Goal: Task Accomplishment & Management: Manage account settings

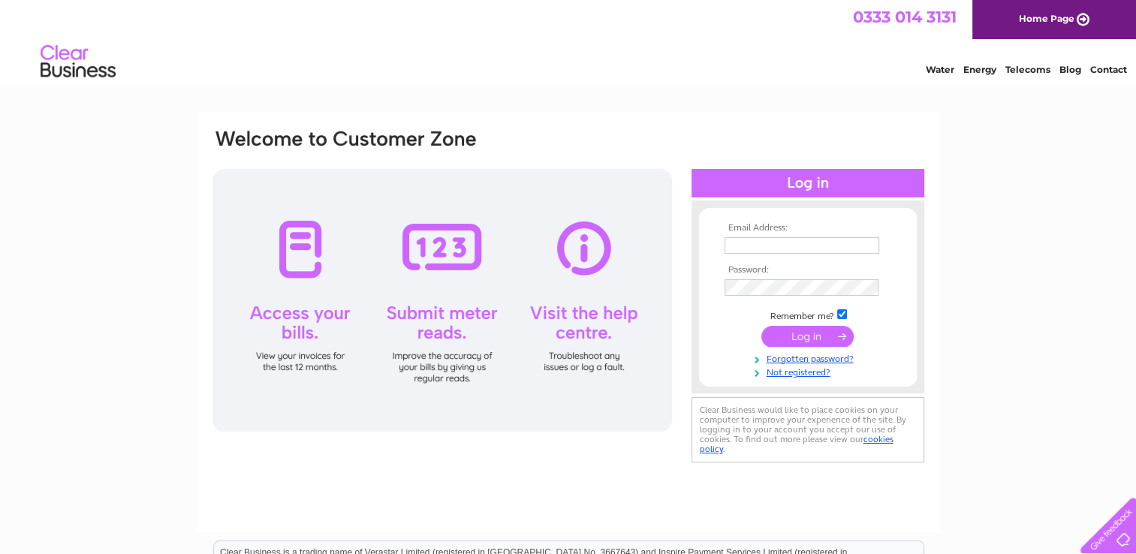
click at [288, 258] on div at bounding box center [443, 300] width 460 height 263
click at [738, 239] on input "text" at bounding box center [802, 245] width 155 height 17
type input "jimfnixon@gmail.com"
click at [781, 362] on link "Forgotten password?" at bounding box center [810, 358] width 170 height 14
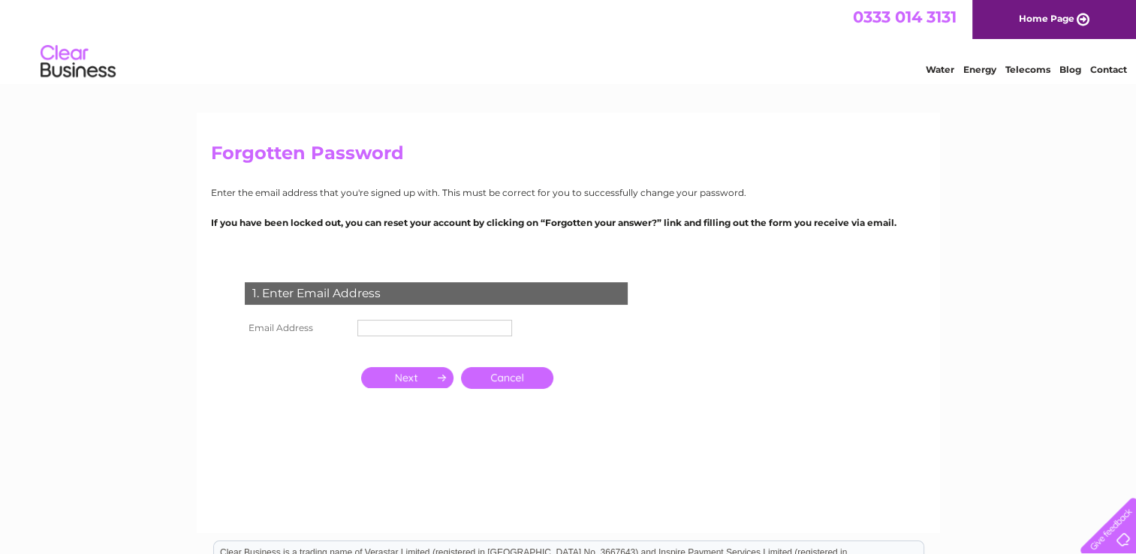
click at [781, 362] on form "1. Enter Email Address Email Address Cancel Answer" at bounding box center [568, 372] width 715 height 240
click at [400, 329] on input "text" at bounding box center [435, 329] width 156 height 18
type input "jimfnixon@gmail.com"
click at [426, 379] on input "button" at bounding box center [407, 377] width 92 height 21
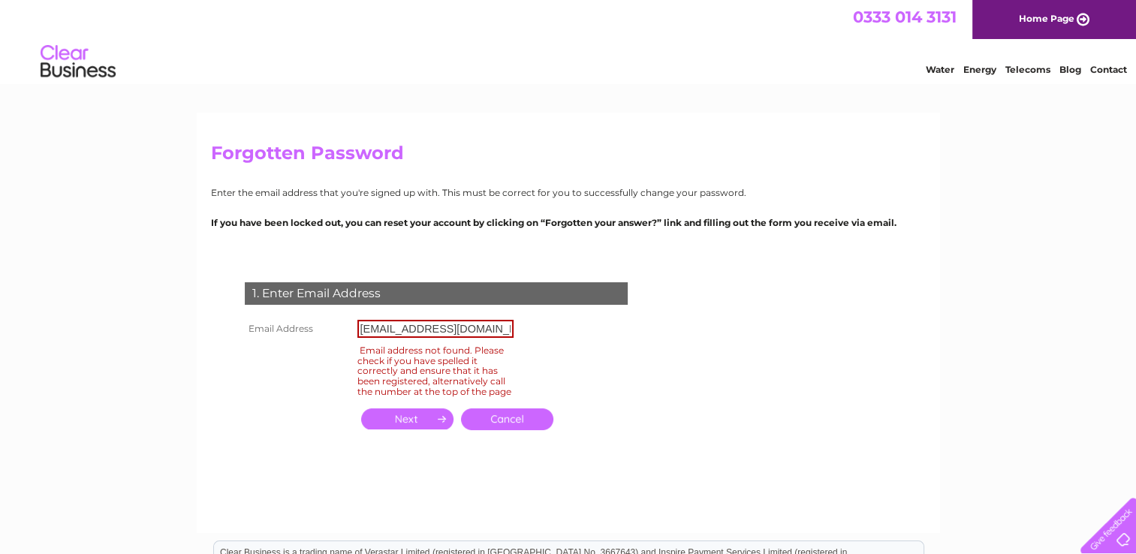
click at [426, 379] on div "Email address not found. Please check if you have spelled it correctly and ensu…" at bounding box center [435, 370] width 156 height 57
click at [466, 328] on input "jimfnixon@gmail.com" at bounding box center [435, 329] width 156 height 18
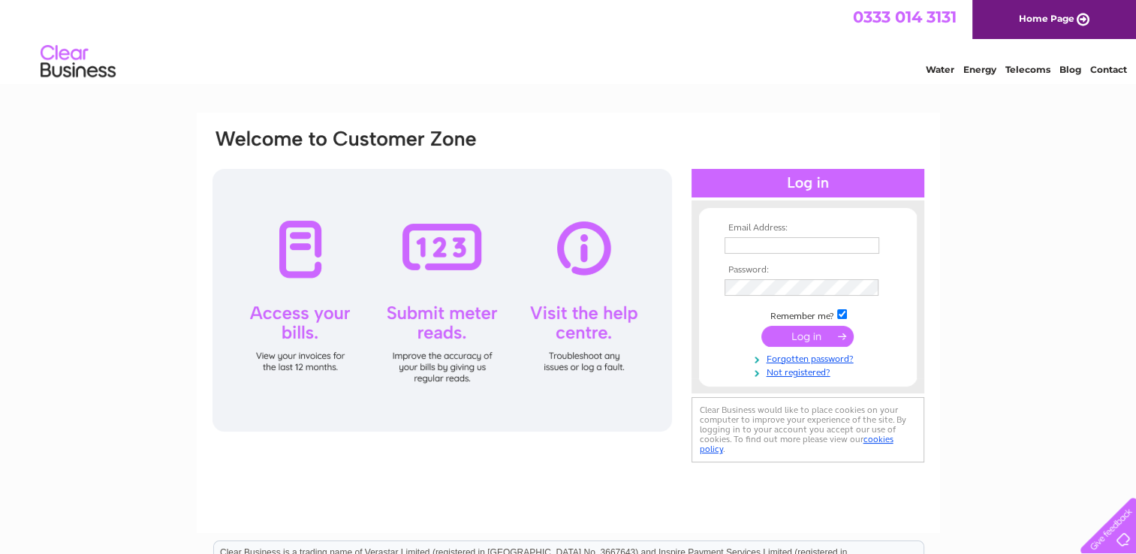
click at [294, 245] on div at bounding box center [443, 300] width 460 height 263
click at [749, 245] on input "text" at bounding box center [803, 246] width 156 height 18
type input "[EMAIL_ADDRESS][PERSON_NAME][DOMAIN_NAME]"
click at [819, 338] on input "submit" at bounding box center [808, 337] width 92 height 21
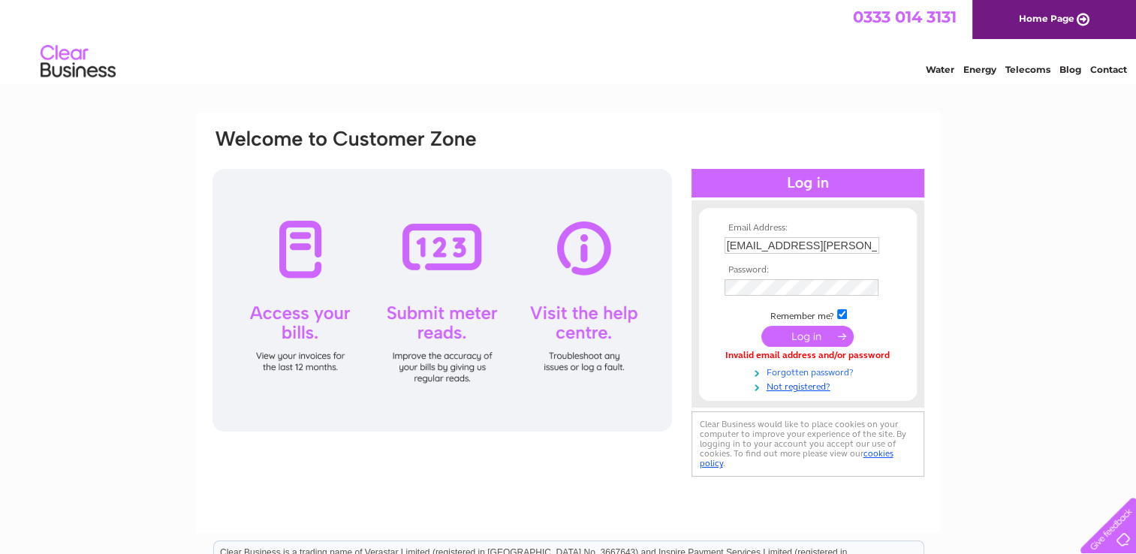
click at [817, 372] on link "Forgotten password?" at bounding box center [810, 371] width 170 height 14
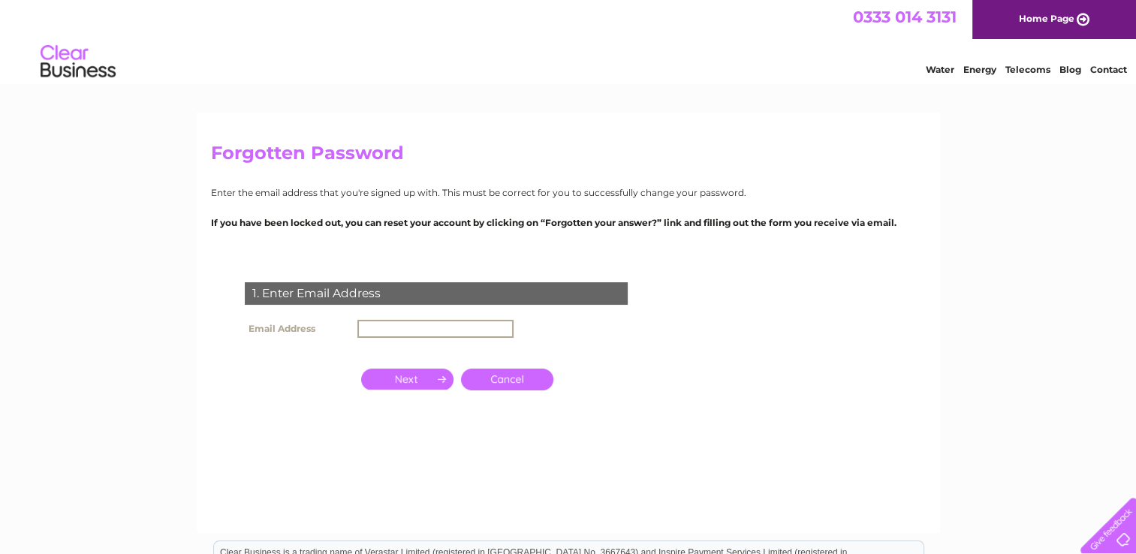
click at [407, 323] on input "text" at bounding box center [435, 329] width 156 height 18
type input "[EMAIL_ADDRESS][PERSON_NAME][DOMAIN_NAME]"
click at [418, 376] on input "button" at bounding box center [407, 379] width 92 height 21
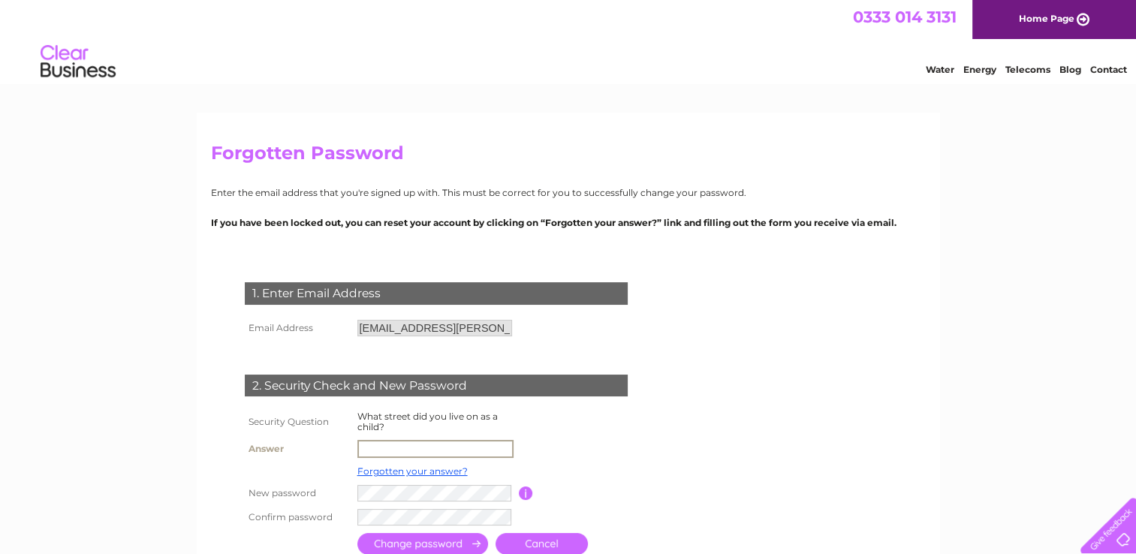
click at [400, 443] on input "text" at bounding box center [435, 449] width 156 height 18
type input "Fielden Street"
click at [456, 541] on input "submit" at bounding box center [422, 544] width 131 height 22
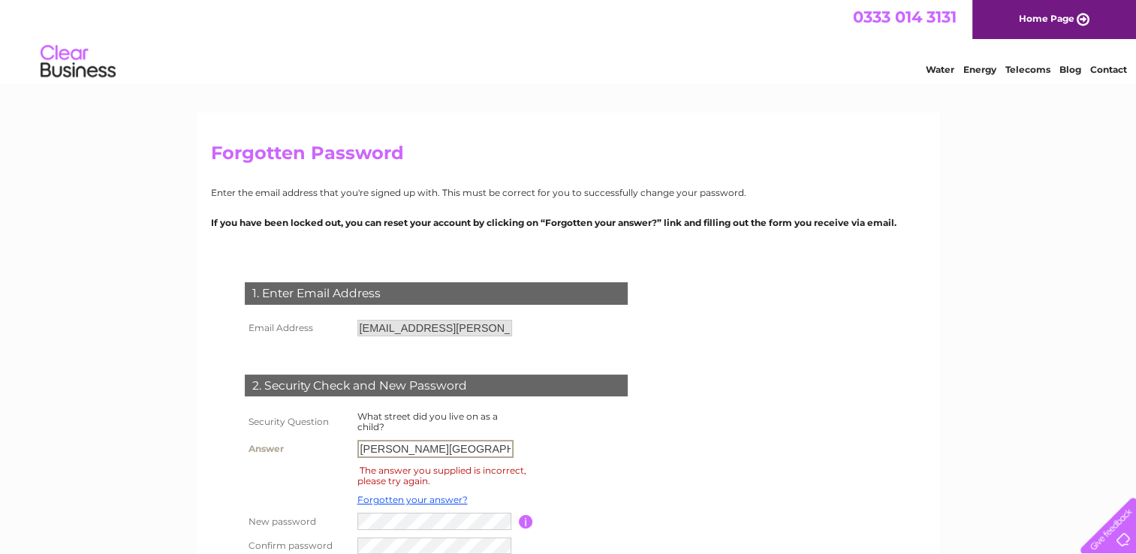
drag, startPoint x: 433, startPoint y: 446, endPoint x: 348, endPoint y: 449, distance: 84.9
click at [348, 449] on tr "Answer Fielden Street" at bounding box center [454, 449] width 427 height 26
type input "Downcraig Road"
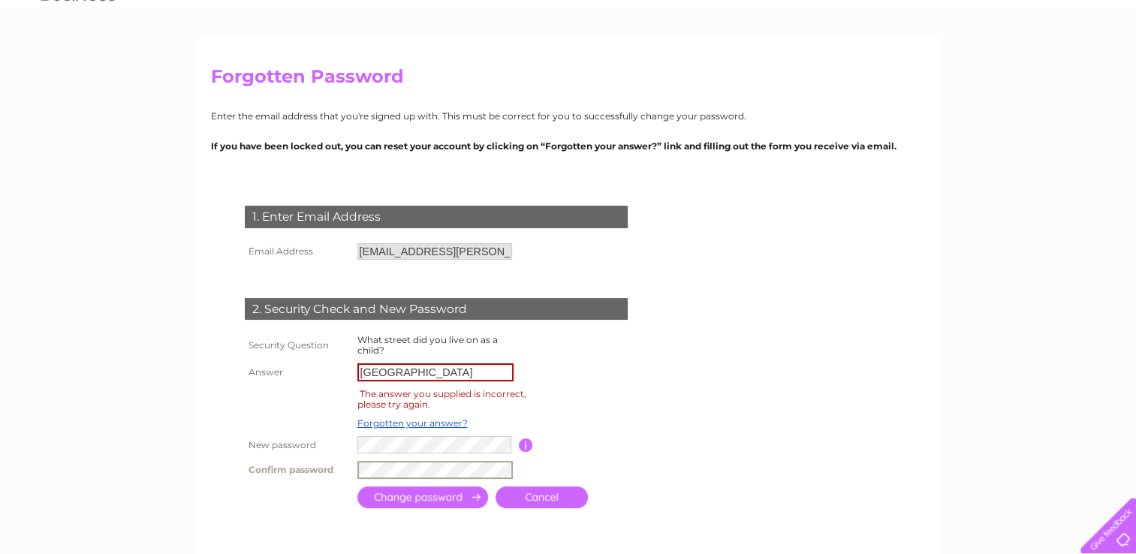
scroll to position [88, 0]
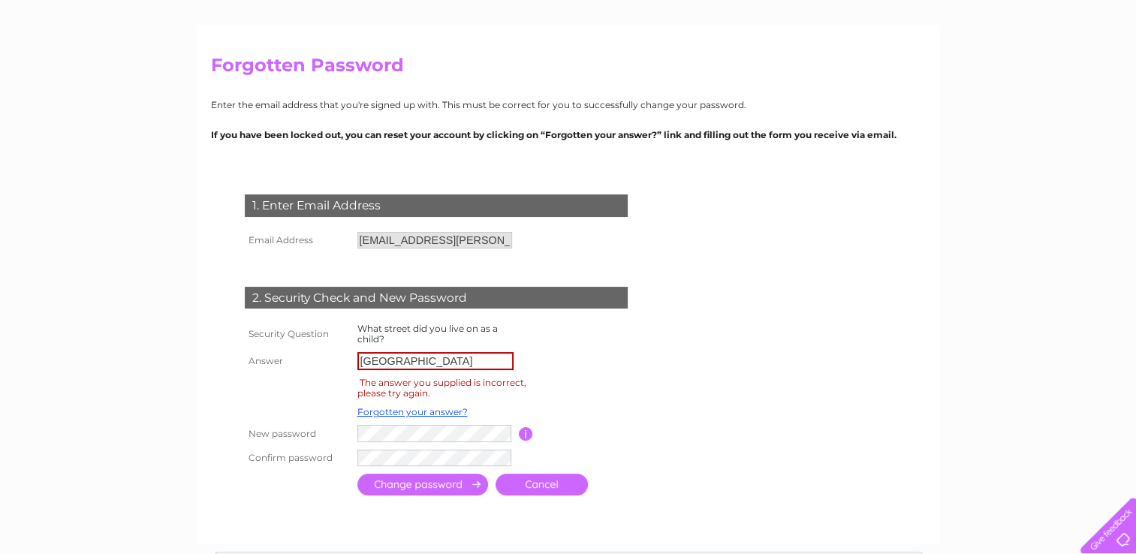
click at [449, 481] on input "submit" at bounding box center [422, 485] width 131 height 22
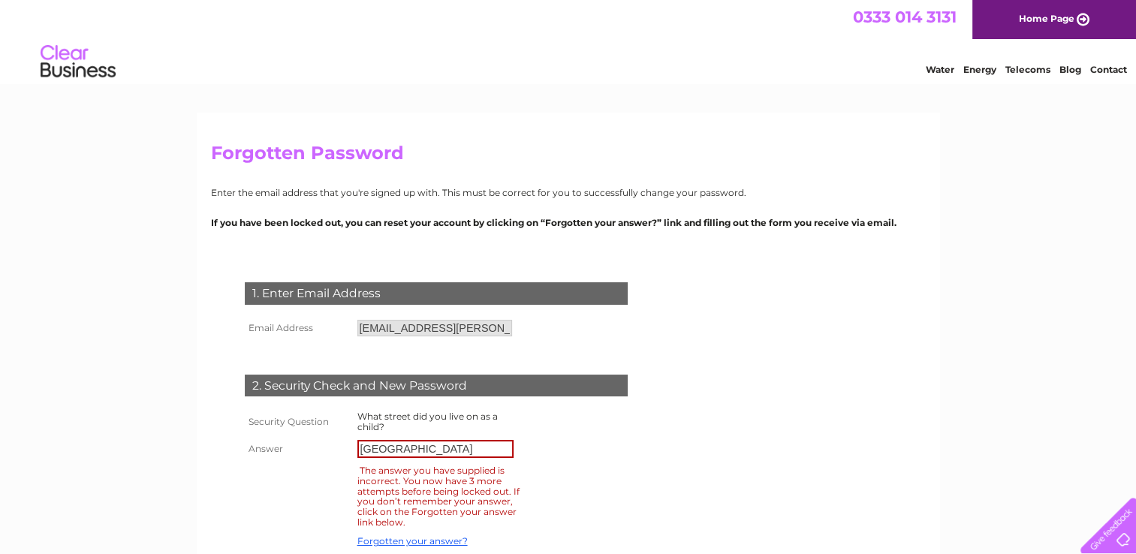
click at [431, 451] on input "[GEOGRAPHIC_DATA]" at bounding box center [435, 449] width 156 height 18
click at [433, 542] on link "Forgotten your answer?" at bounding box center [412, 540] width 110 height 11
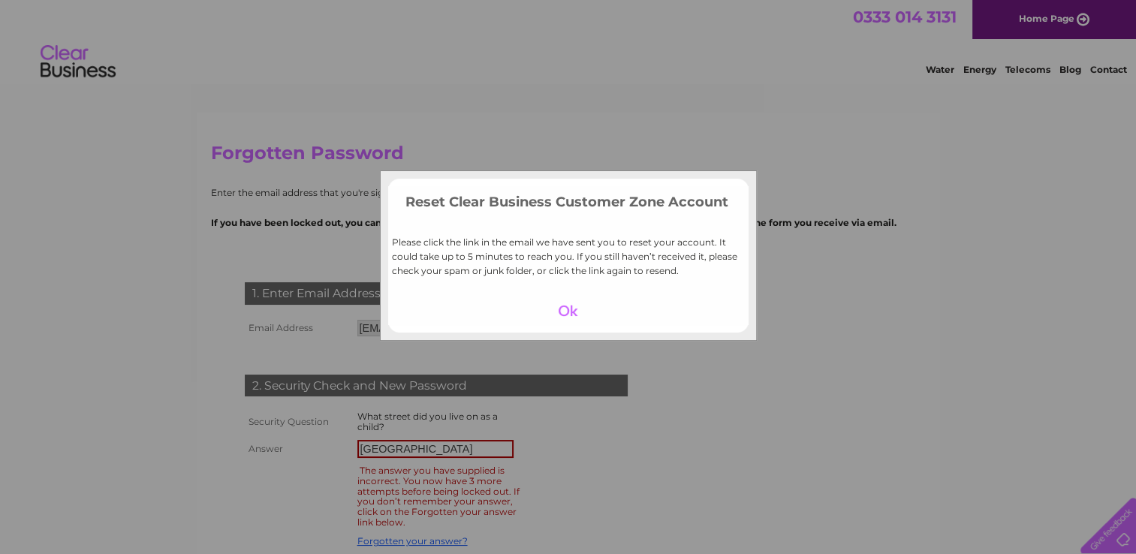
click at [571, 311] on div at bounding box center [568, 310] width 92 height 21
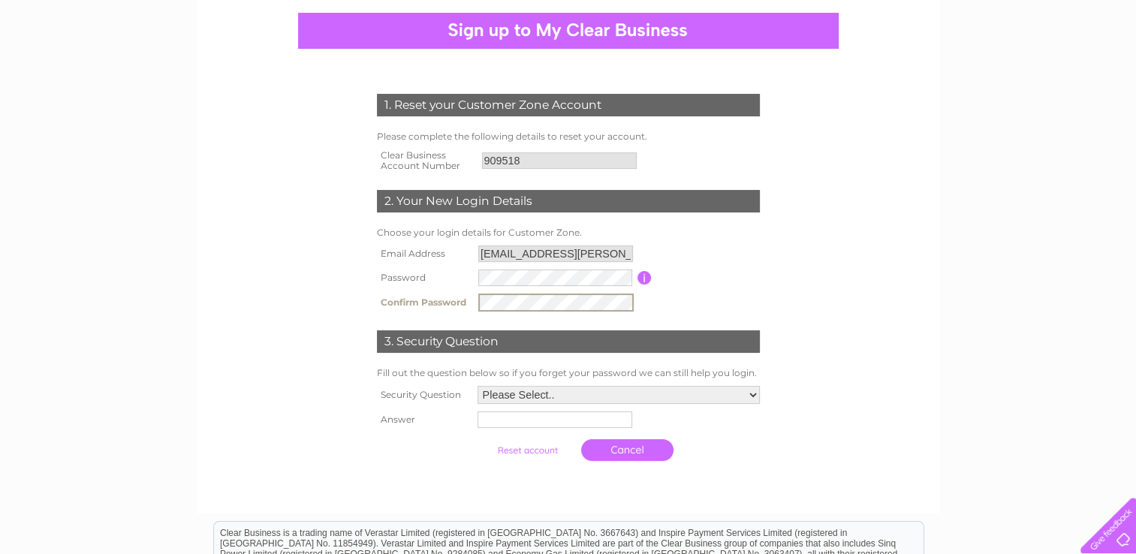
scroll to position [138, 0]
click at [751, 394] on select "Please Select.. In what town or city was your first job? In what town or city d…" at bounding box center [619, 394] width 282 height 18
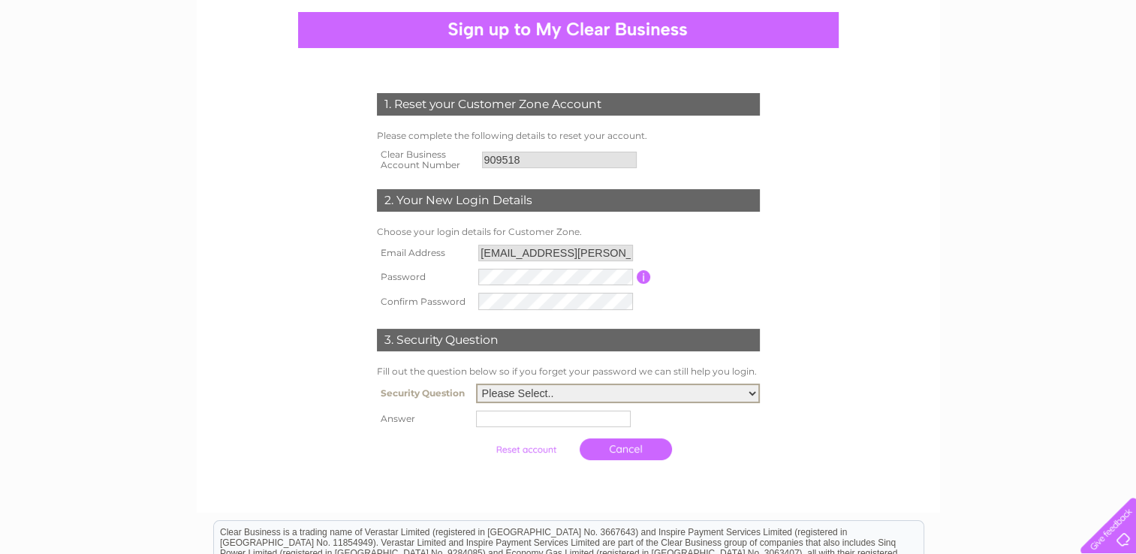
select select "1"
click at [476, 384] on select "Please Select.. In what town or city was your first job? In what town or city d…" at bounding box center [618, 394] width 284 height 20
click at [552, 418] on input "text" at bounding box center [556, 418] width 156 height 18
type input "Glasgow"
click at [624, 450] on link "Cancel" at bounding box center [627, 448] width 92 height 22
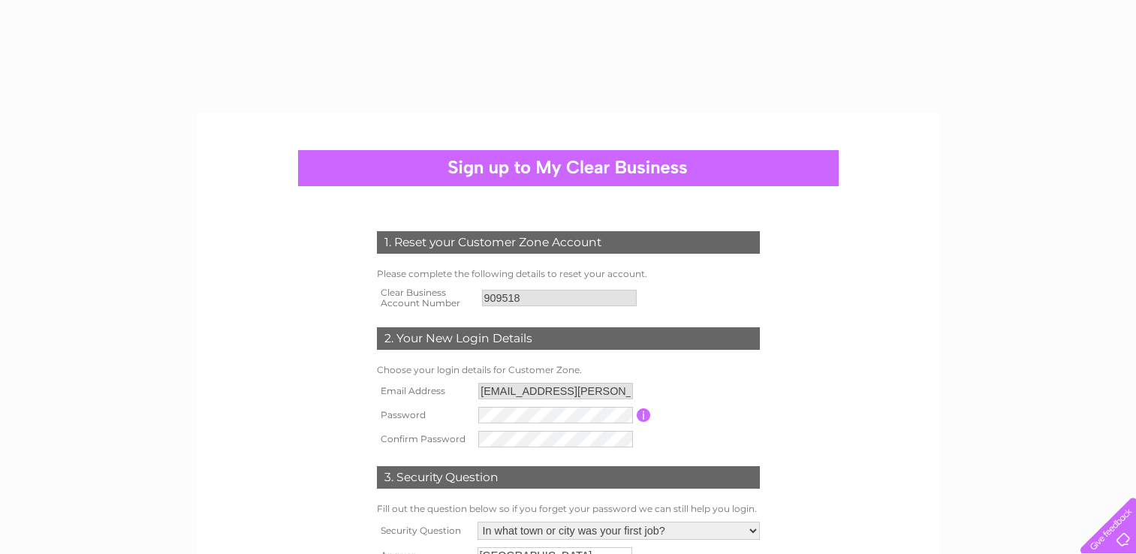
select select "1"
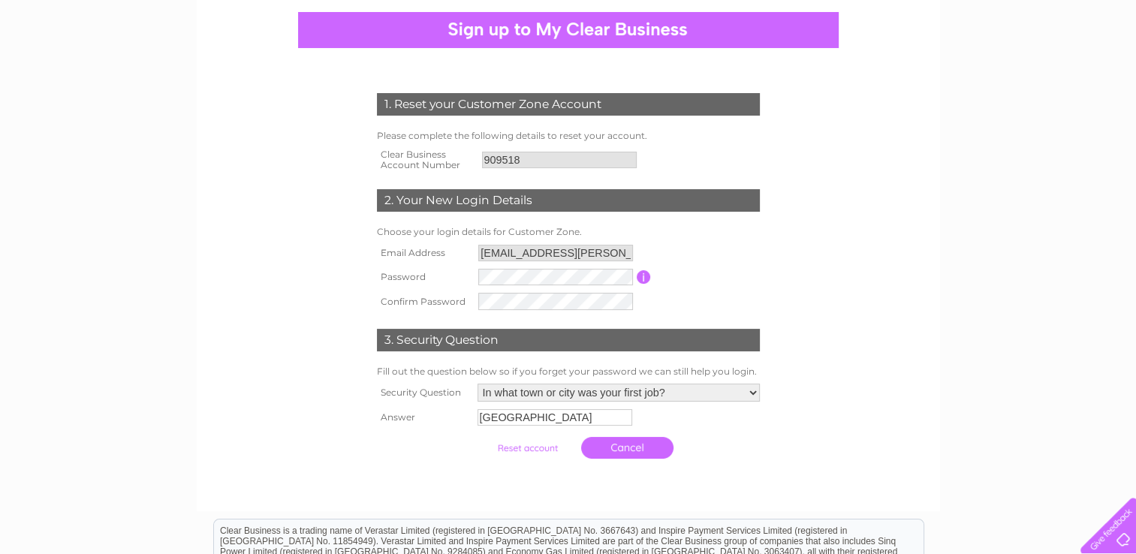
click at [531, 448] on input "submit" at bounding box center [527, 448] width 92 height 21
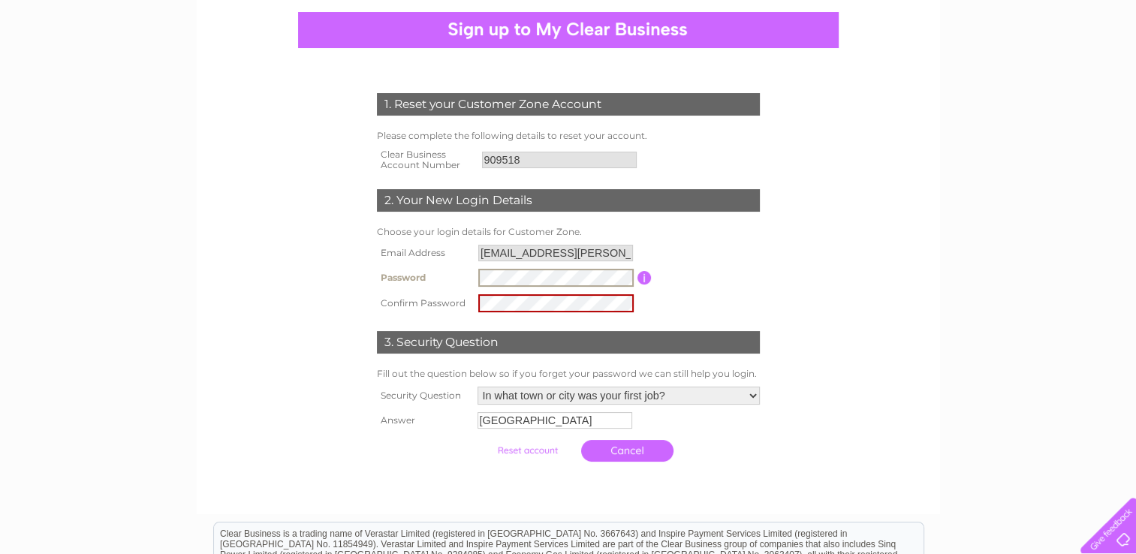
click at [517, 335] on div "3. Security Question" at bounding box center [568, 342] width 383 height 23
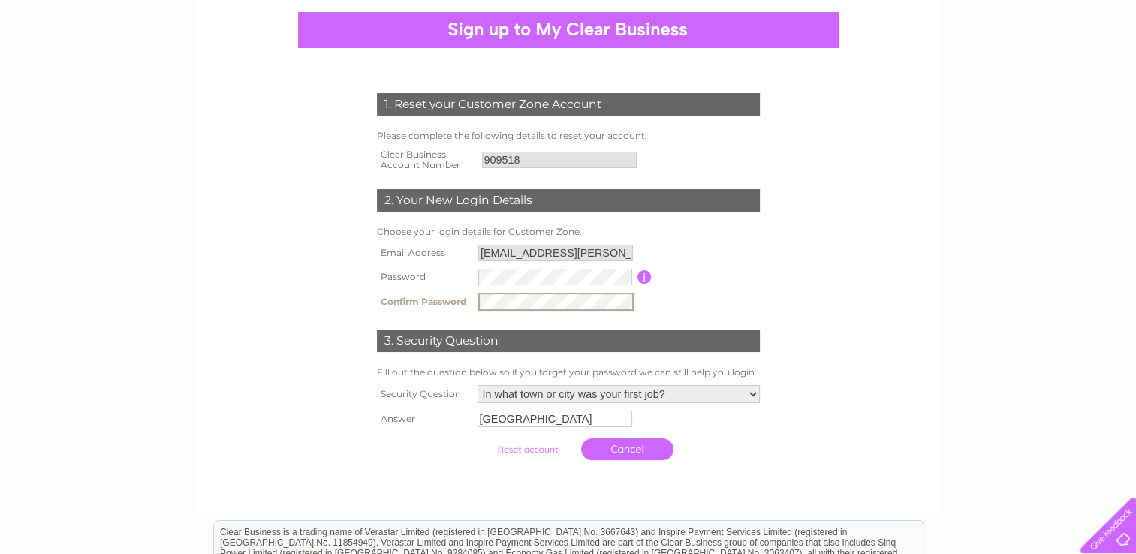
click at [544, 451] on input "submit" at bounding box center [527, 449] width 92 height 21
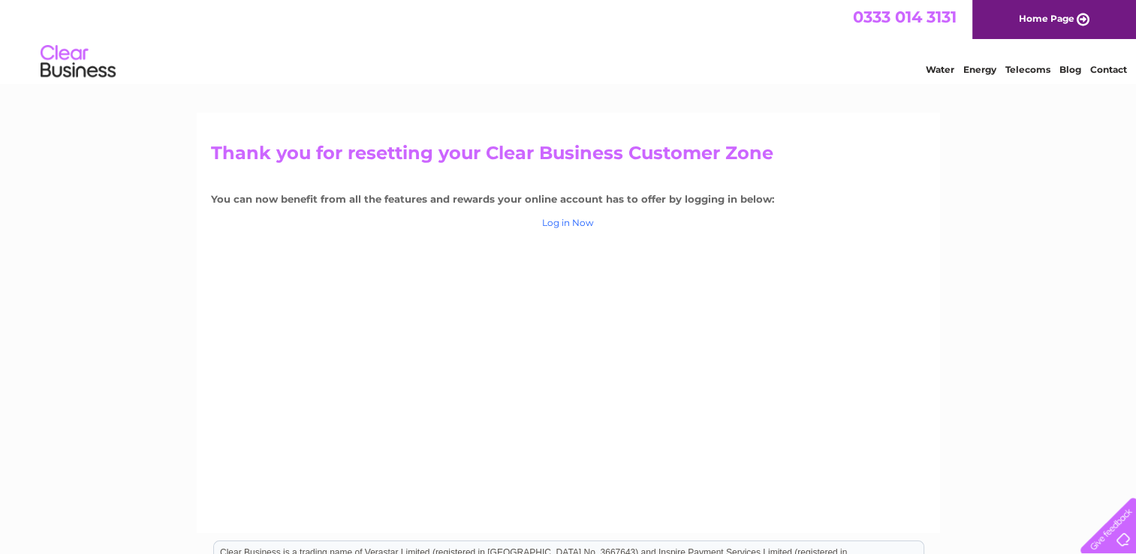
click at [575, 224] on link "Log in Now" at bounding box center [568, 222] width 52 height 11
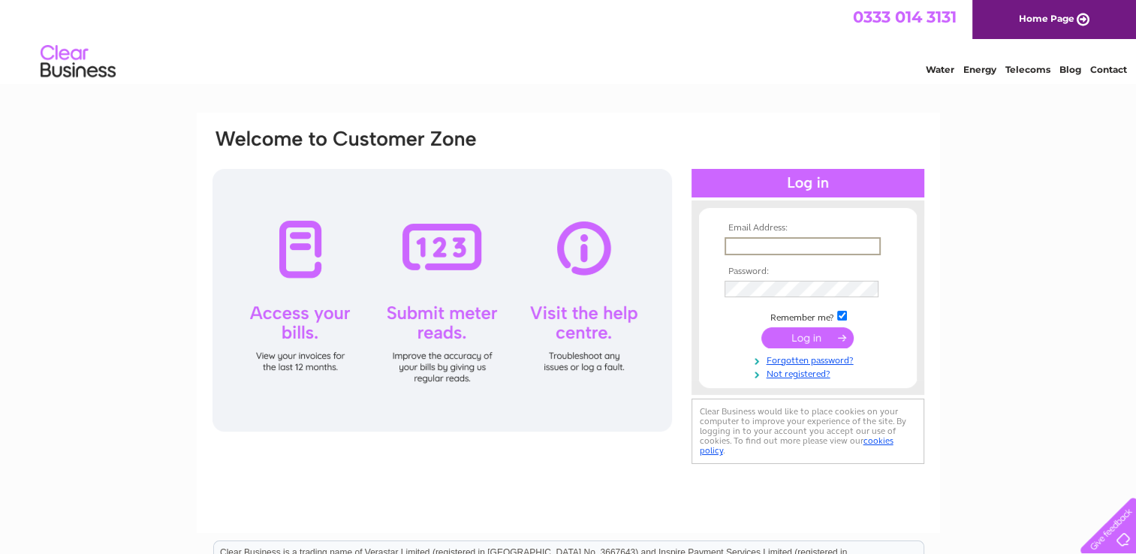
click at [744, 237] on input "text" at bounding box center [803, 246] width 156 height 18
type input "jf.nixon@btinternet.com"
click at [790, 339] on input "submit" at bounding box center [808, 336] width 92 height 21
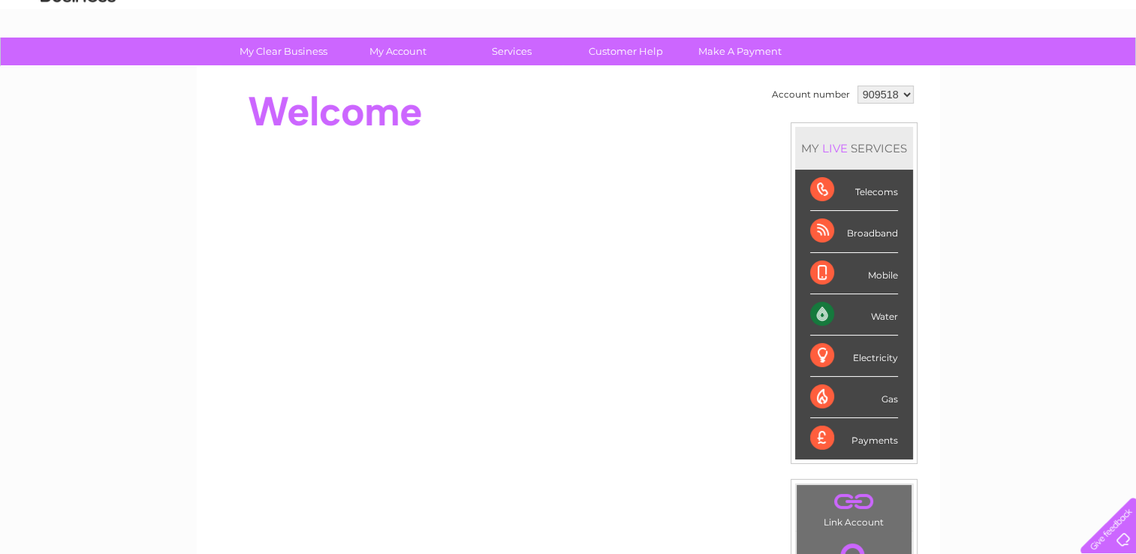
scroll to position [16, 0]
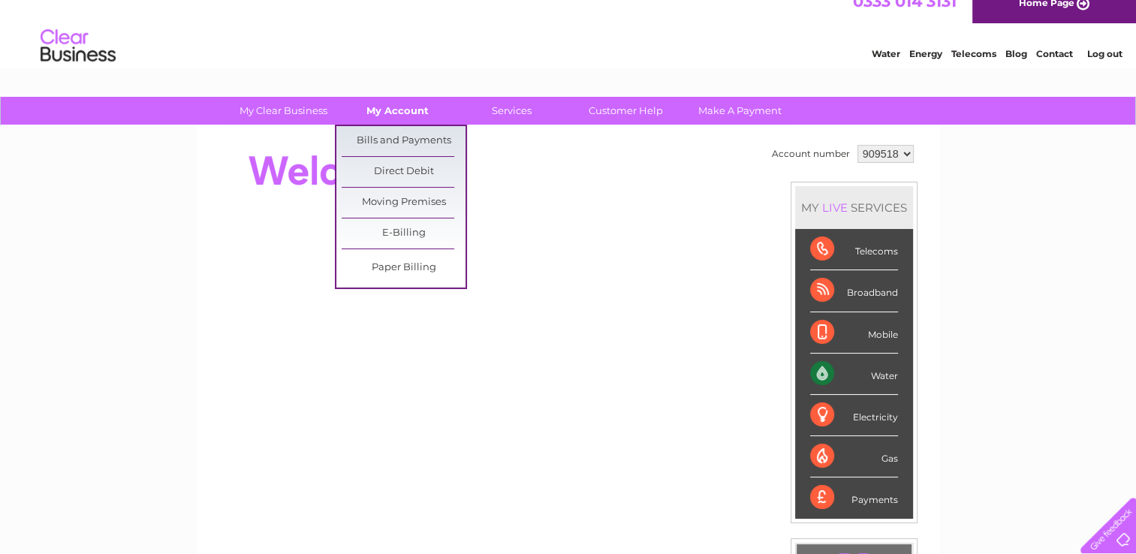
click at [412, 110] on link "My Account" at bounding box center [398, 111] width 124 height 28
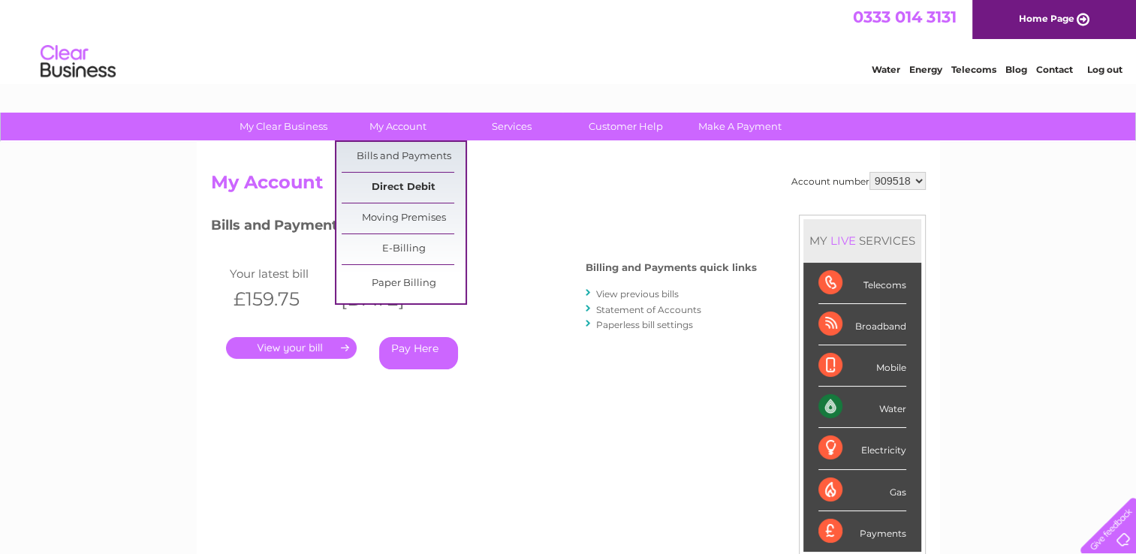
click at [462, 198] on link "Direct Debit" at bounding box center [404, 188] width 124 height 30
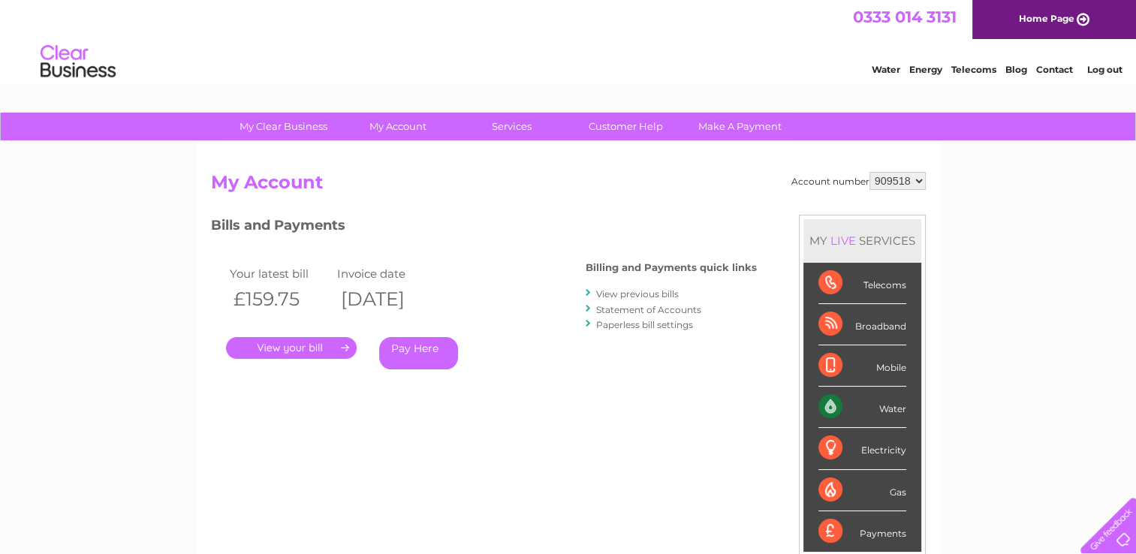
click at [558, 192] on h2 "My Account" at bounding box center [568, 186] width 715 height 29
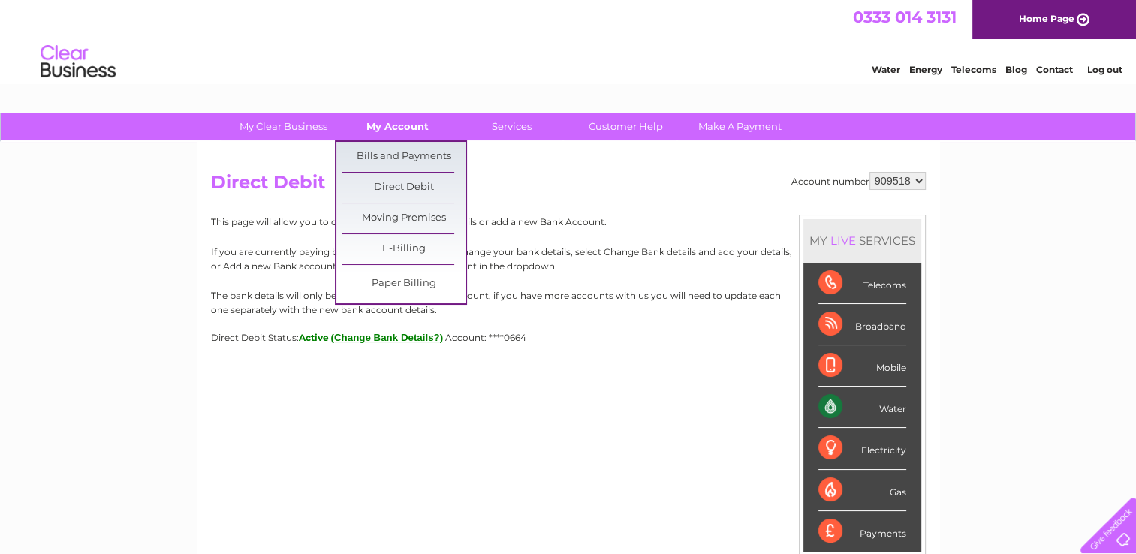
click at [403, 126] on link "My Account" at bounding box center [398, 127] width 124 height 28
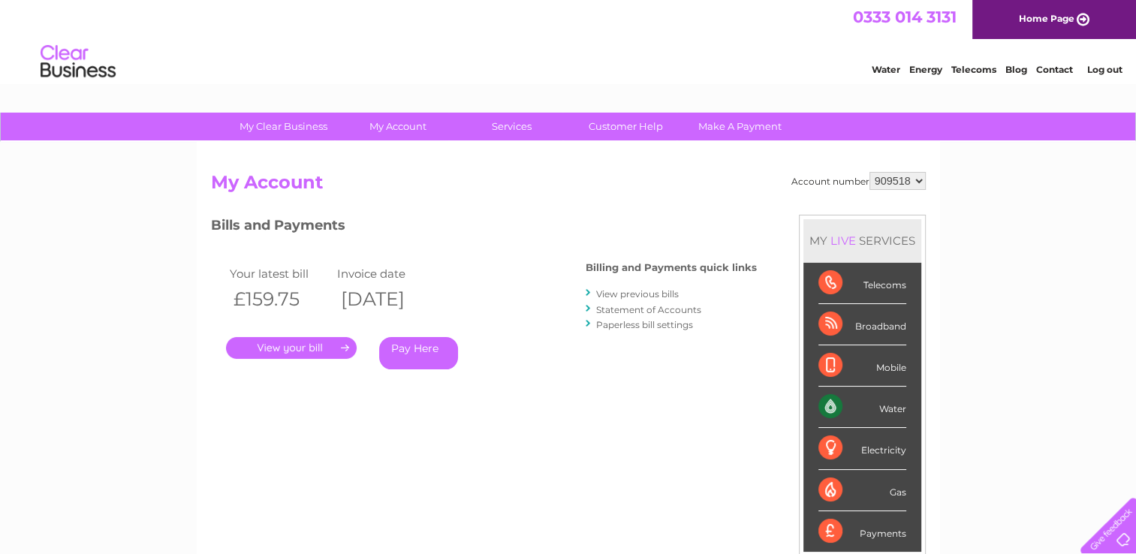
click at [403, 126] on link "My Account" at bounding box center [398, 127] width 124 height 28
click at [645, 290] on link "View previous bills" at bounding box center [637, 293] width 83 height 11
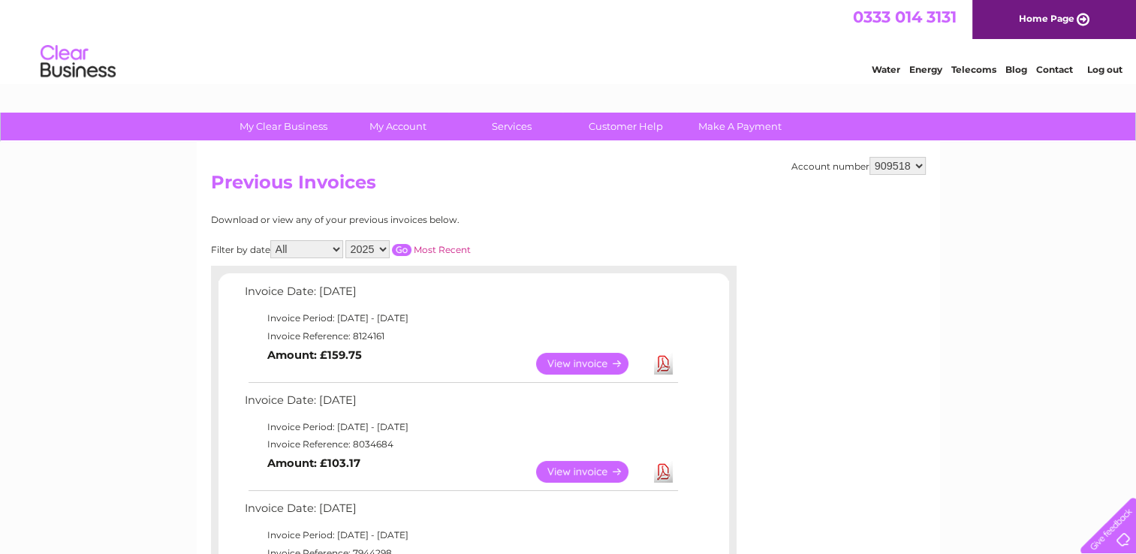
click at [338, 250] on select "All January February March April May June July August September October Novembe…" at bounding box center [306, 249] width 73 height 18
click at [337, 250] on select "All January February March April May June July August September October Novembe…" at bounding box center [306, 249] width 73 height 18
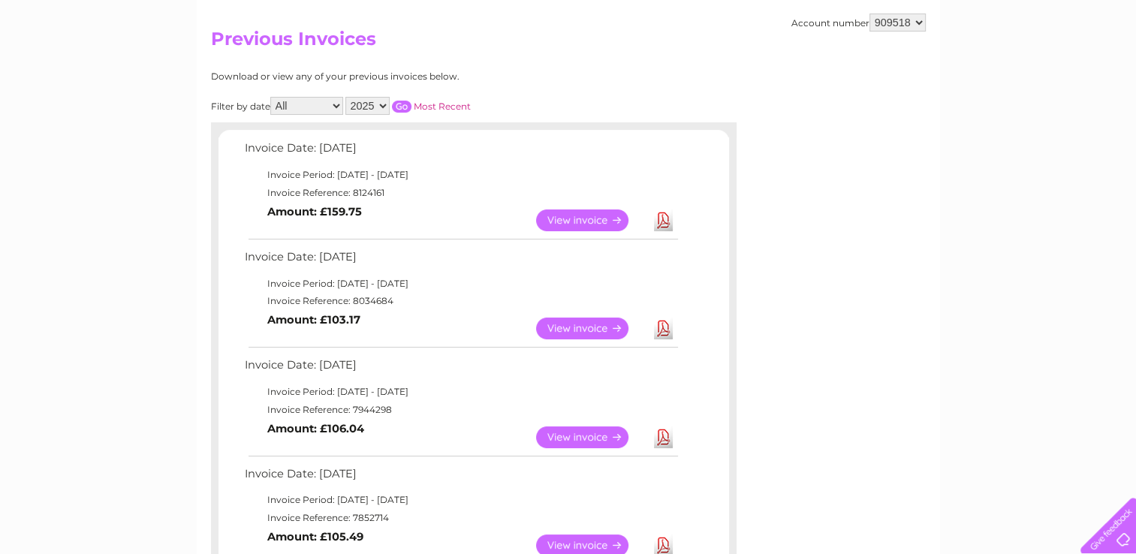
scroll to position [146, 0]
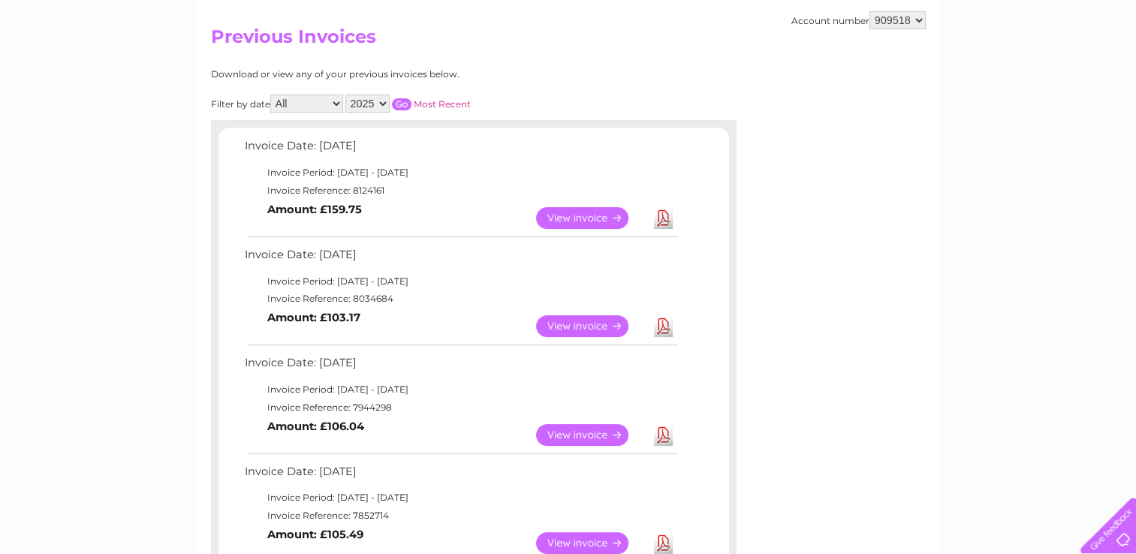
click at [663, 216] on link "Download" at bounding box center [663, 218] width 19 height 22
click at [662, 326] on link "Download" at bounding box center [663, 326] width 19 height 22
drag, startPoint x: 861, startPoint y: 268, endPoint x: 781, endPoint y: 341, distance: 108.5
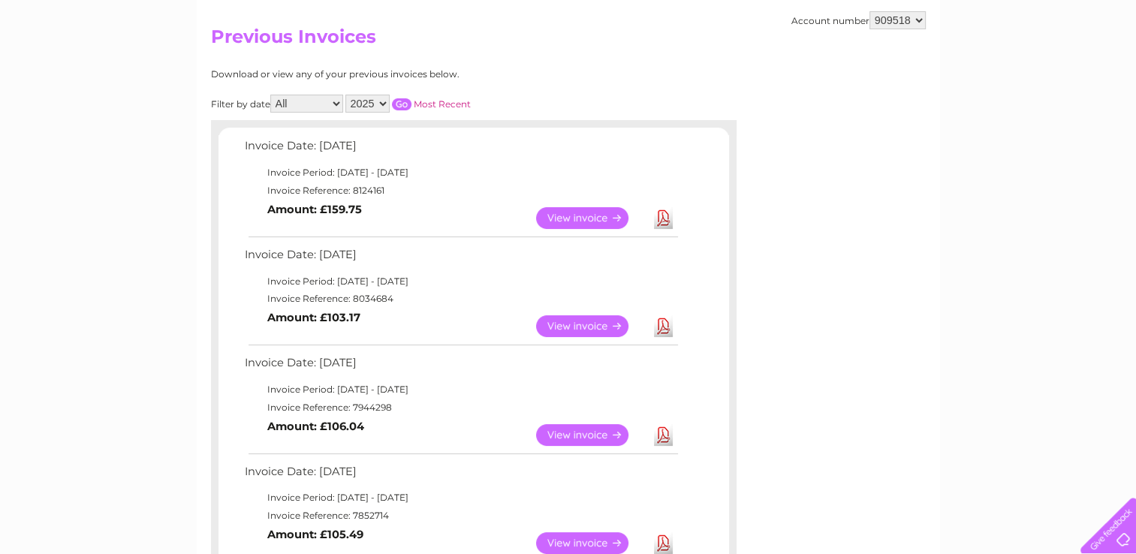
click at [664, 430] on link "Download" at bounding box center [663, 435] width 19 height 22
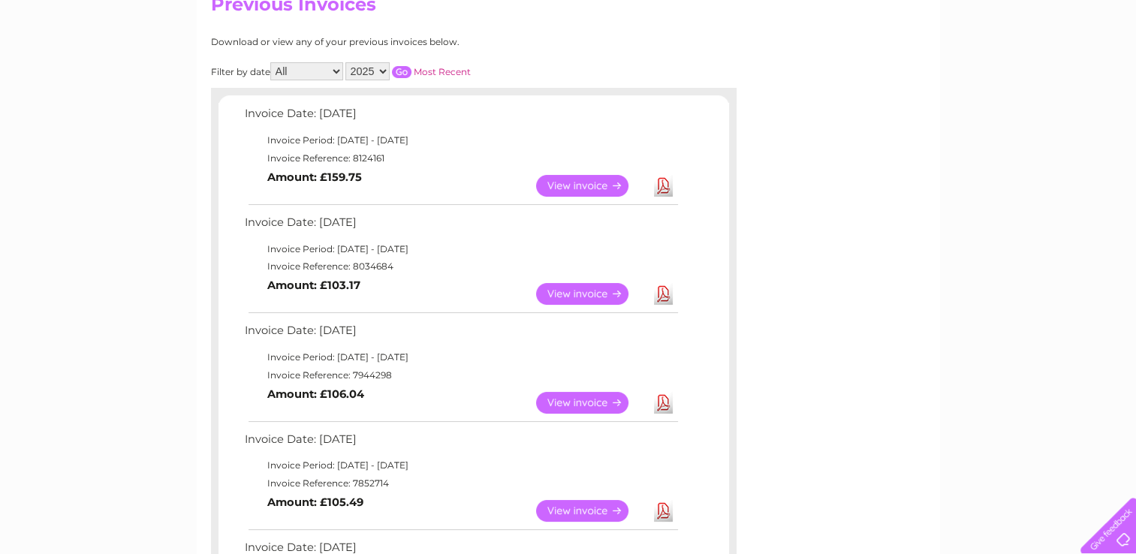
scroll to position [255, 0]
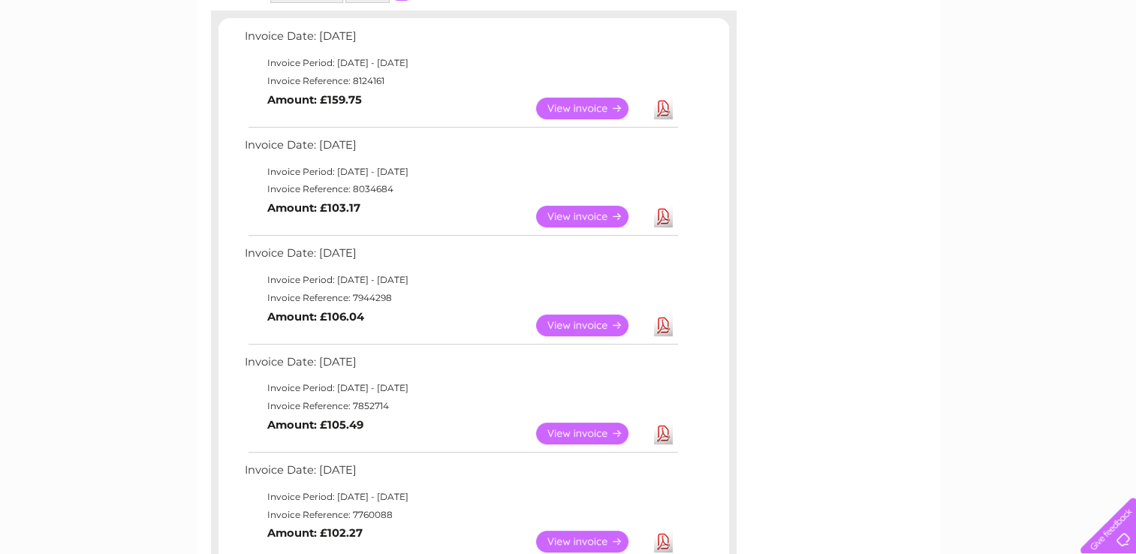
click at [902, 309] on div "Account number 909518 Previous Invoices Download or view any of your previous i…" at bounding box center [568, 534] width 743 height 1295
click at [661, 428] on link "Download" at bounding box center [663, 434] width 19 height 22
click at [898, 395] on div "Account number 909518 Previous Invoices Download or view any of your previous i…" at bounding box center [568, 534] width 743 height 1295
click at [662, 538] on link "Download" at bounding box center [663, 542] width 19 height 22
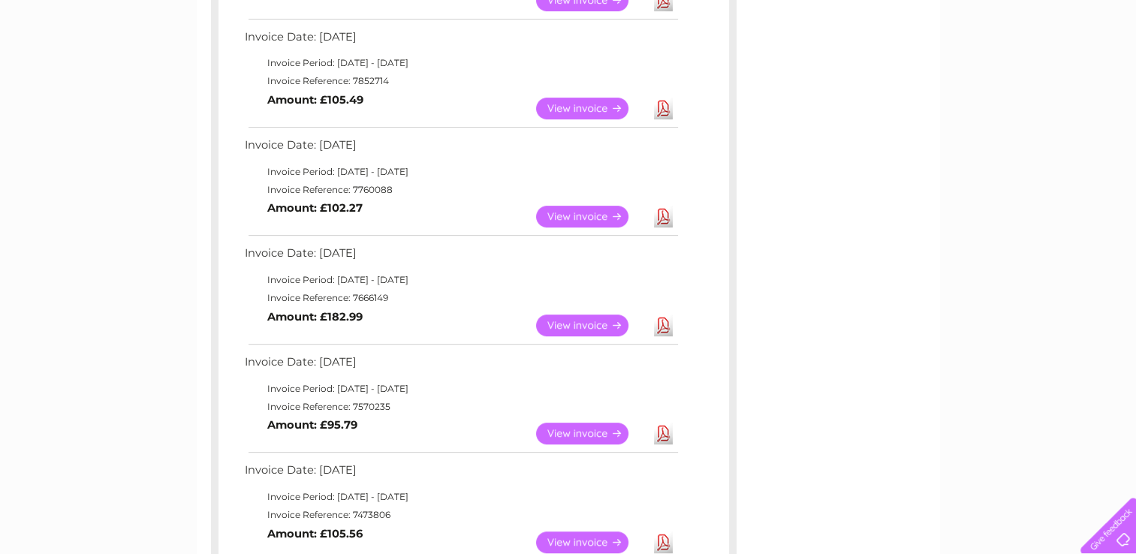
scroll to position [585, 0]
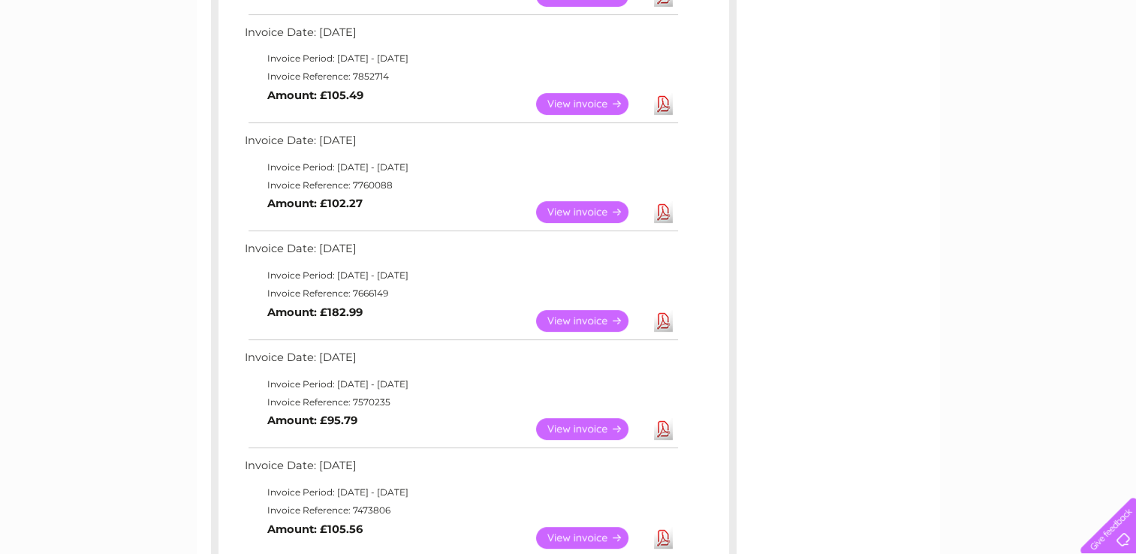
click at [665, 321] on link "Download" at bounding box center [663, 321] width 19 height 22
click at [1039, 406] on div "My Clear Business Login Details My Details My Preferences Link Account My Accou…" at bounding box center [568, 318] width 1136 height 1581
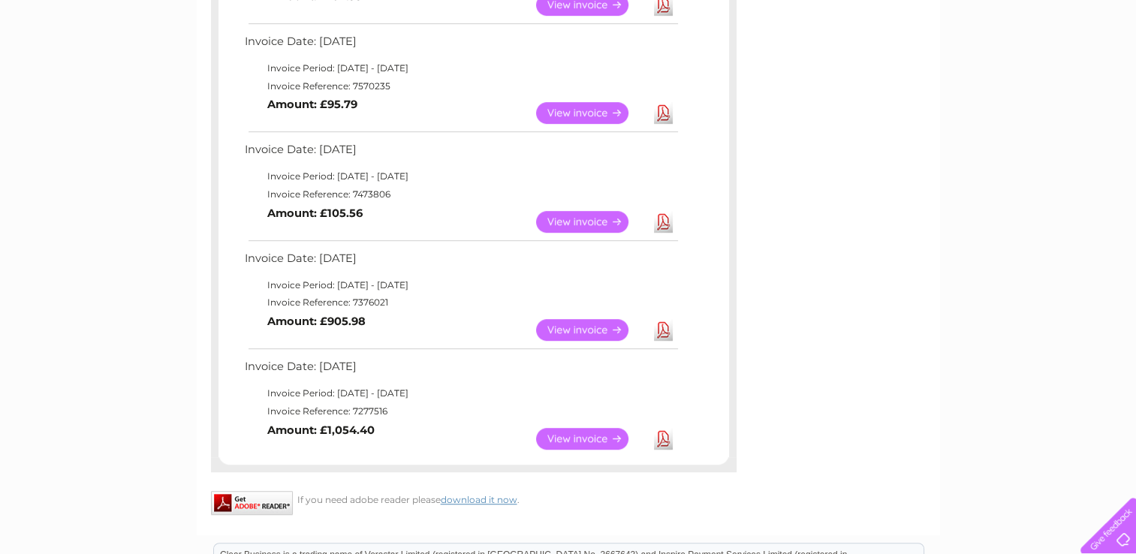
scroll to position [905, 0]
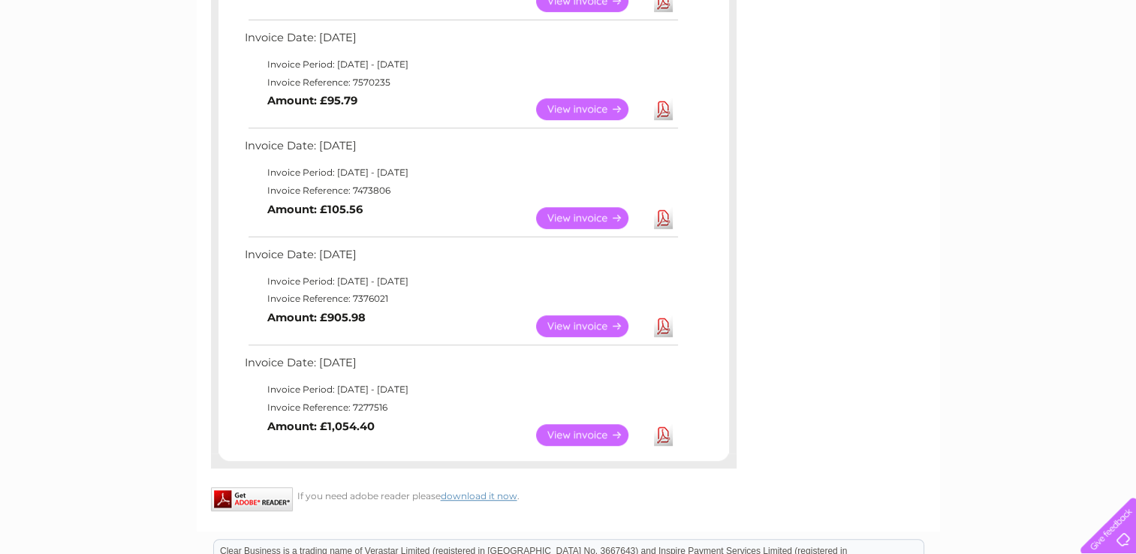
click at [662, 216] on link "Download" at bounding box center [663, 218] width 19 height 22
click at [663, 323] on link "Download" at bounding box center [663, 326] width 19 height 22
click at [662, 430] on link "Download" at bounding box center [663, 435] width 19 height 22
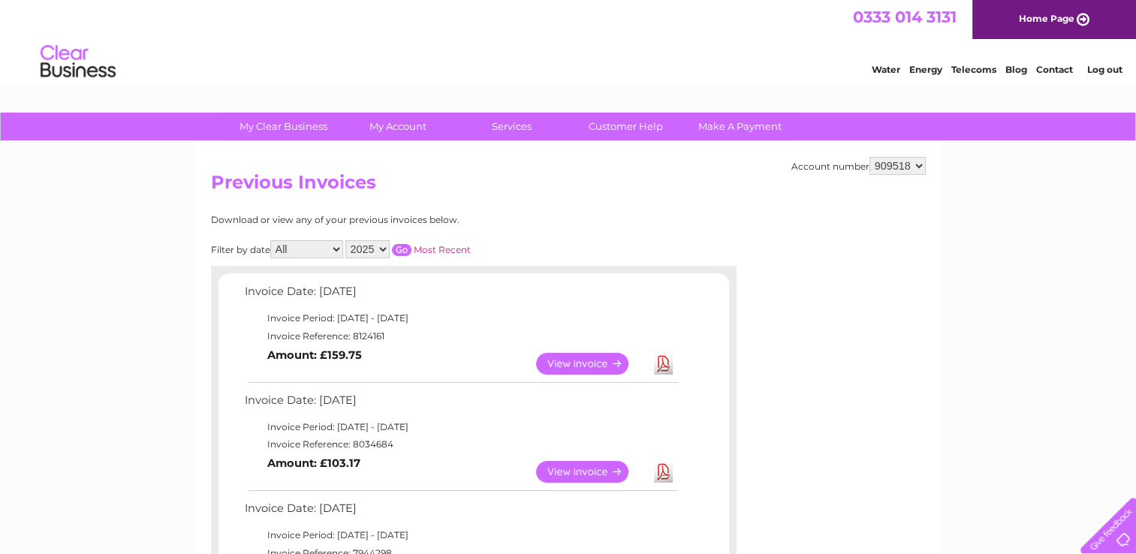
click at [1106, 72] on link "Log out" at bounding box center [1104, 69] width 35 height 11
